Goal: Check status: Check status

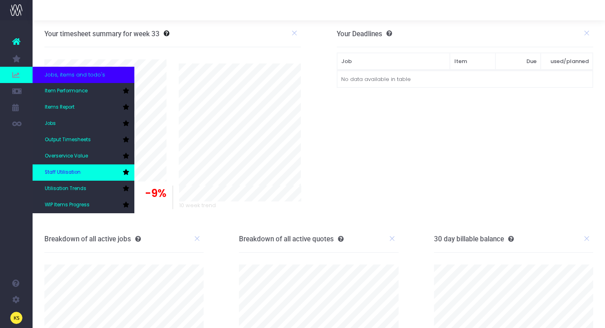
click at [70, 169] on span "Staff Utilisation" at bounding box center [63, 172] width 36 height 7
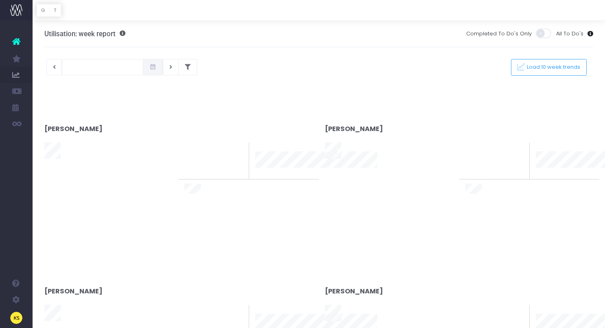
type input "14-08-2025"
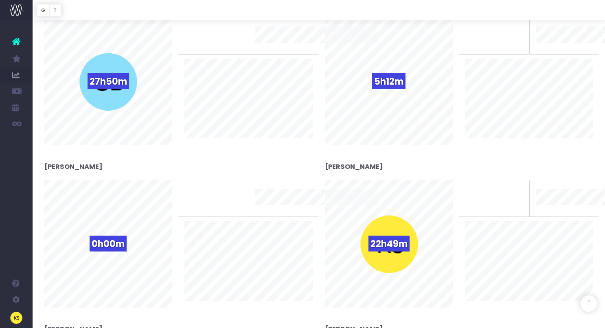
scroll to position [202, 0]
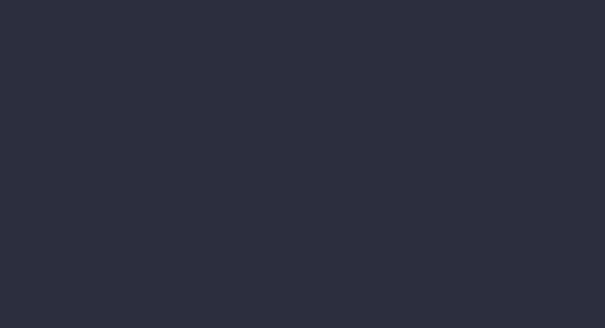
scroll to position [128, 0]
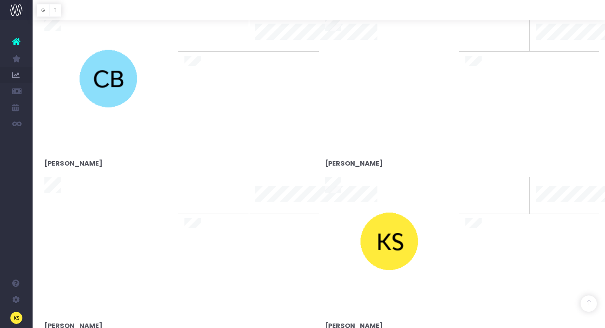
type input "[DATE]"
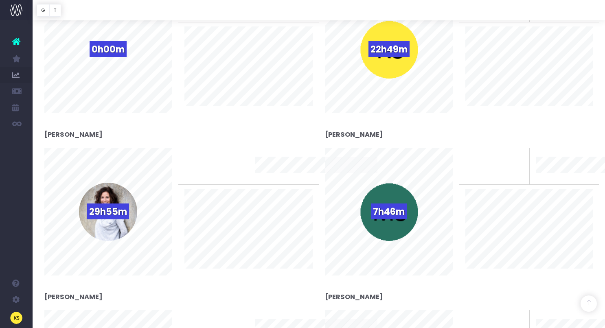
scroll to position [393, 0]
click at [17, 42] on icon at bounding box center [16, 41] width 8 height 11
